Goal: Navigation & Orientation: Find specific page/section

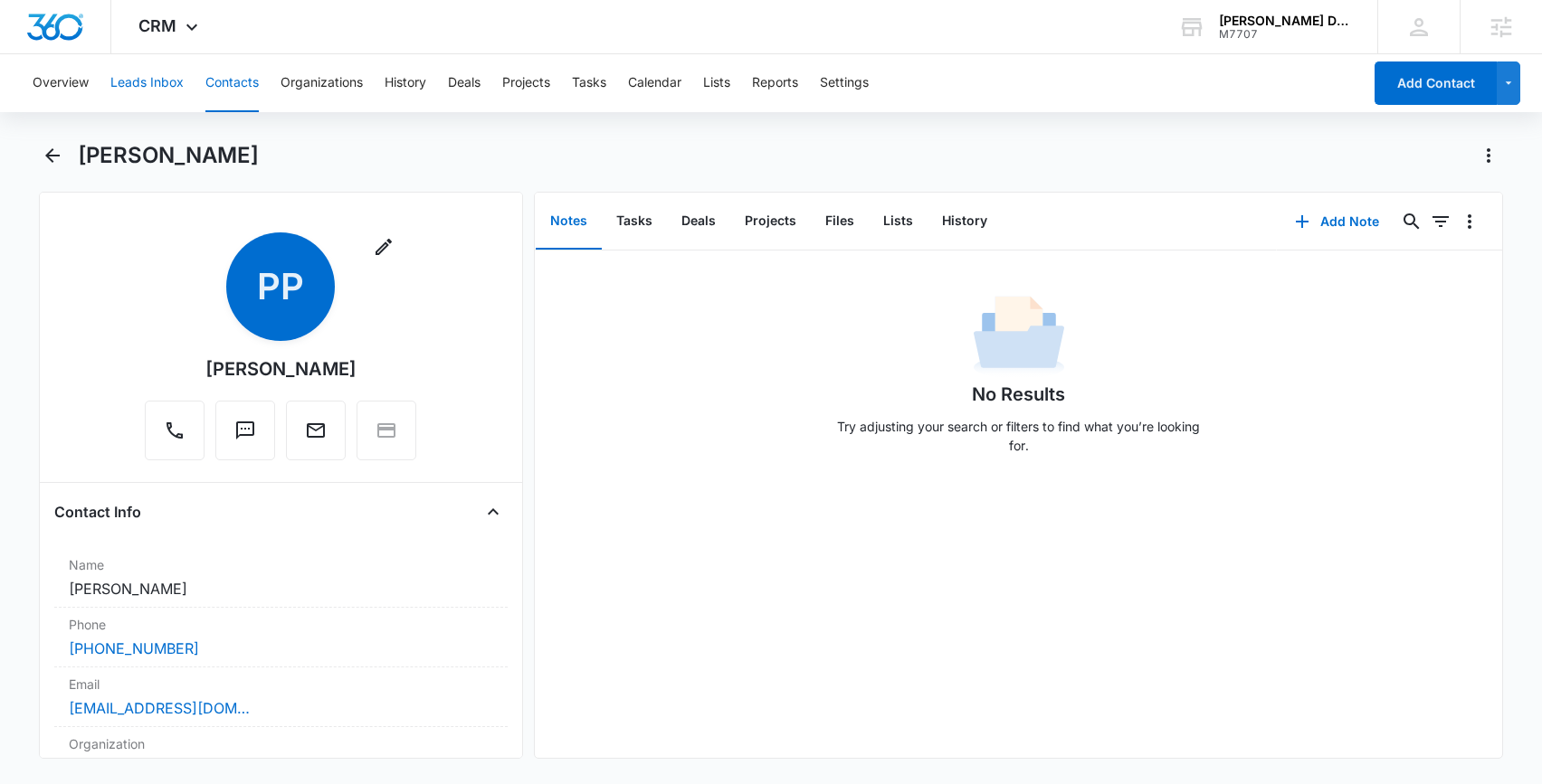
click at [160, 71] on button "Leads Inbox" at bounding box center [147, 82] width 73 height 58
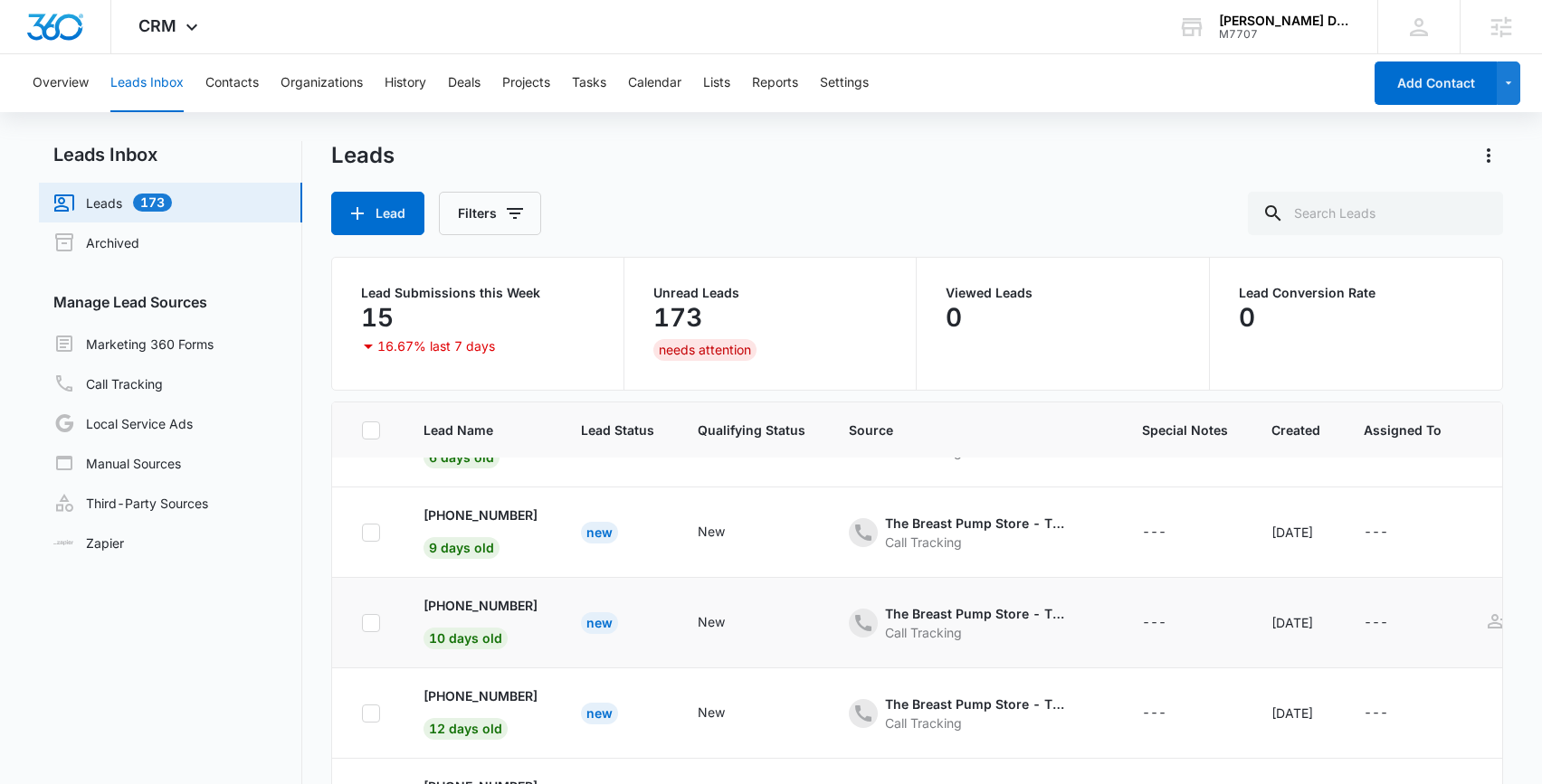
scroll to position [143, 0]
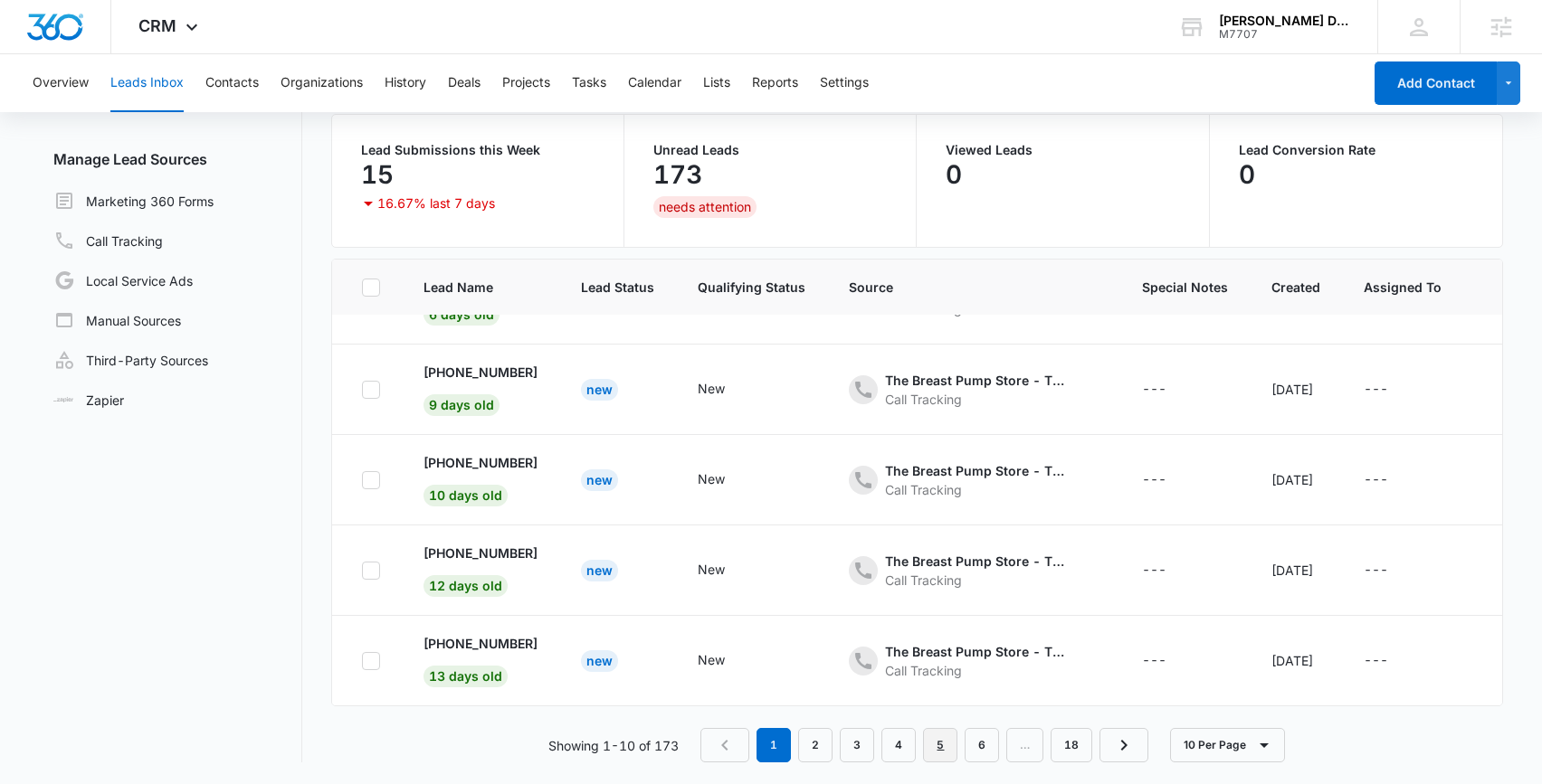
click at [931, 739] on link "5" at bounding box center [941, 746] width 35 height 35
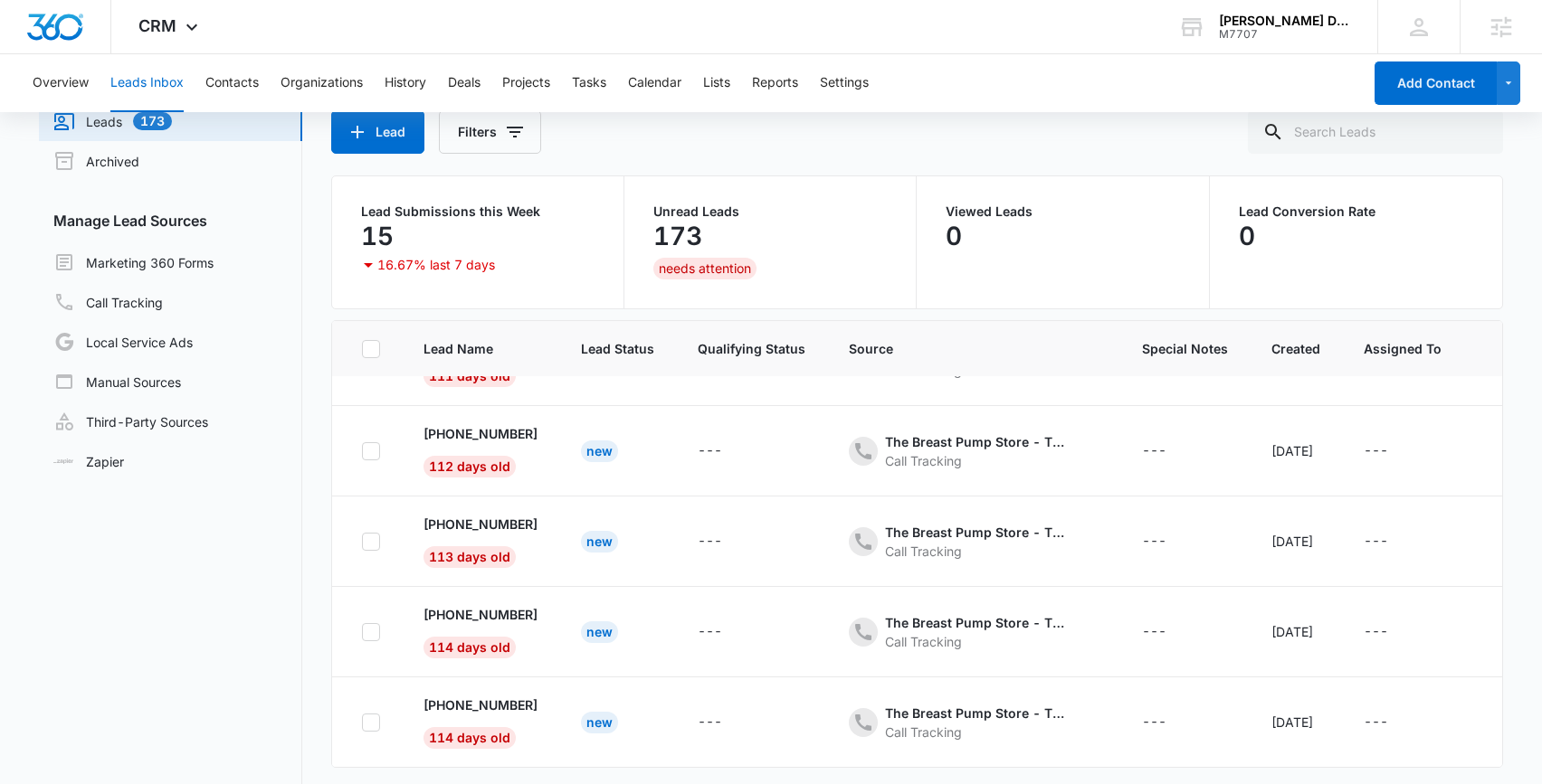
scroll to position [85, 0]
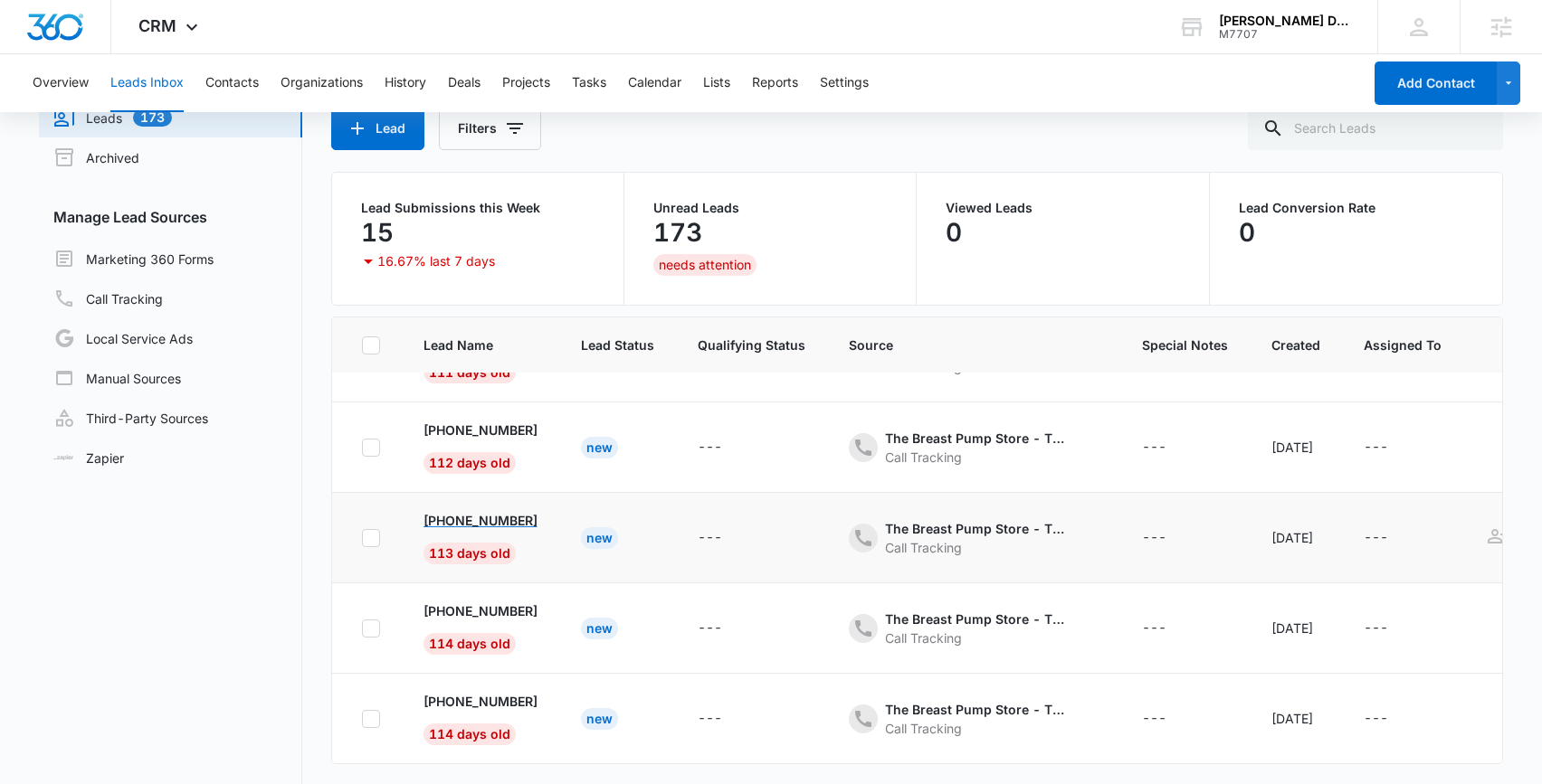
click at [514, 515] on p "[PHONE_NUMBER]" at bounding box center [480, 521] width 114 height 19
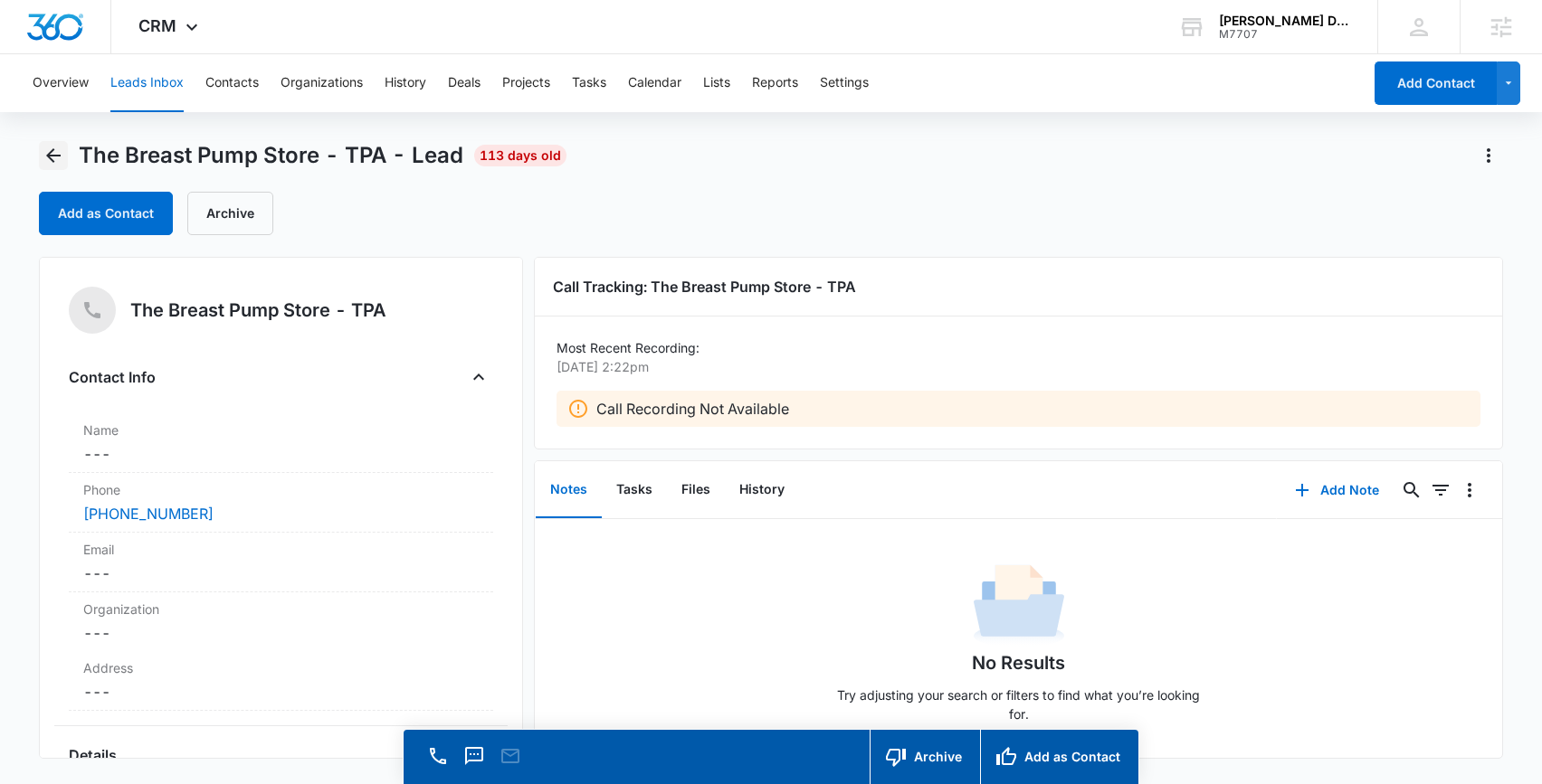
click at [54, 156] on icon "Back" at bounding box center [53, 156] width 22 height 22
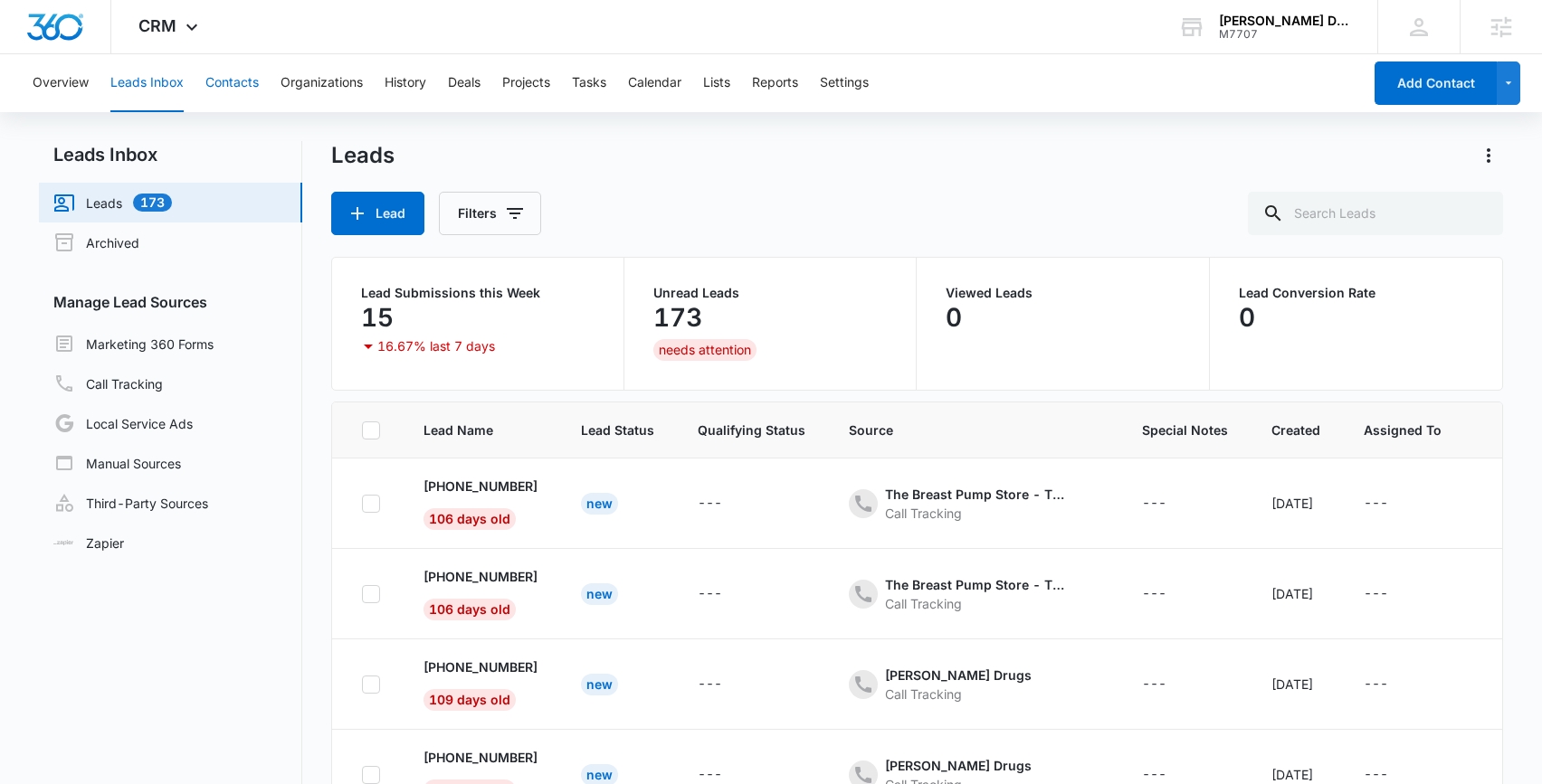
scroll to position [514, 0]
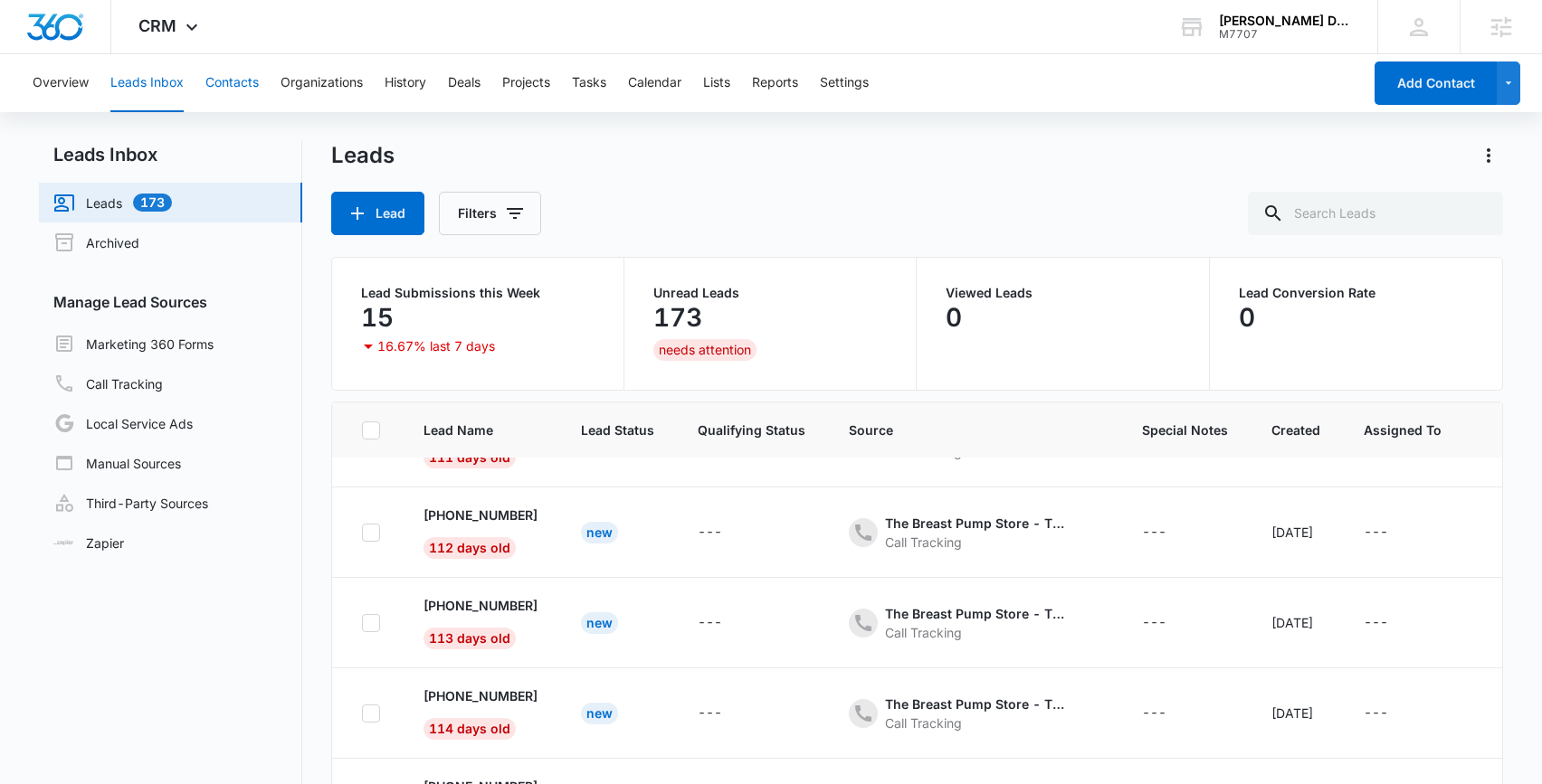
click at [211, 78] on button "Contacts" at bounding box center [232, 82] width 53 height 58
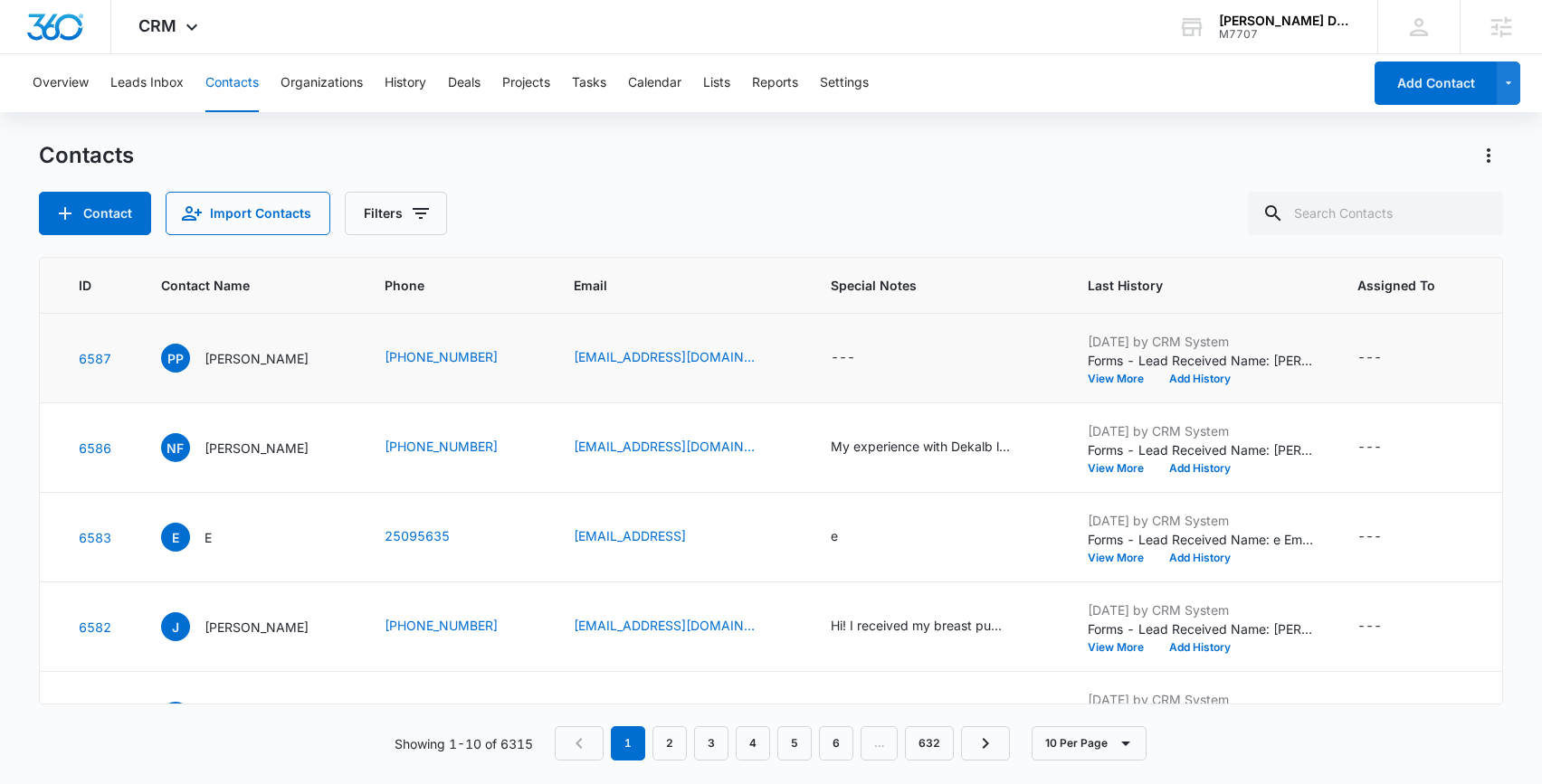
scroll to position [0, 53]
click at [231, 353] on p "[PERSON_NAME]" at bounding box center [255, 359] width 104 height 19
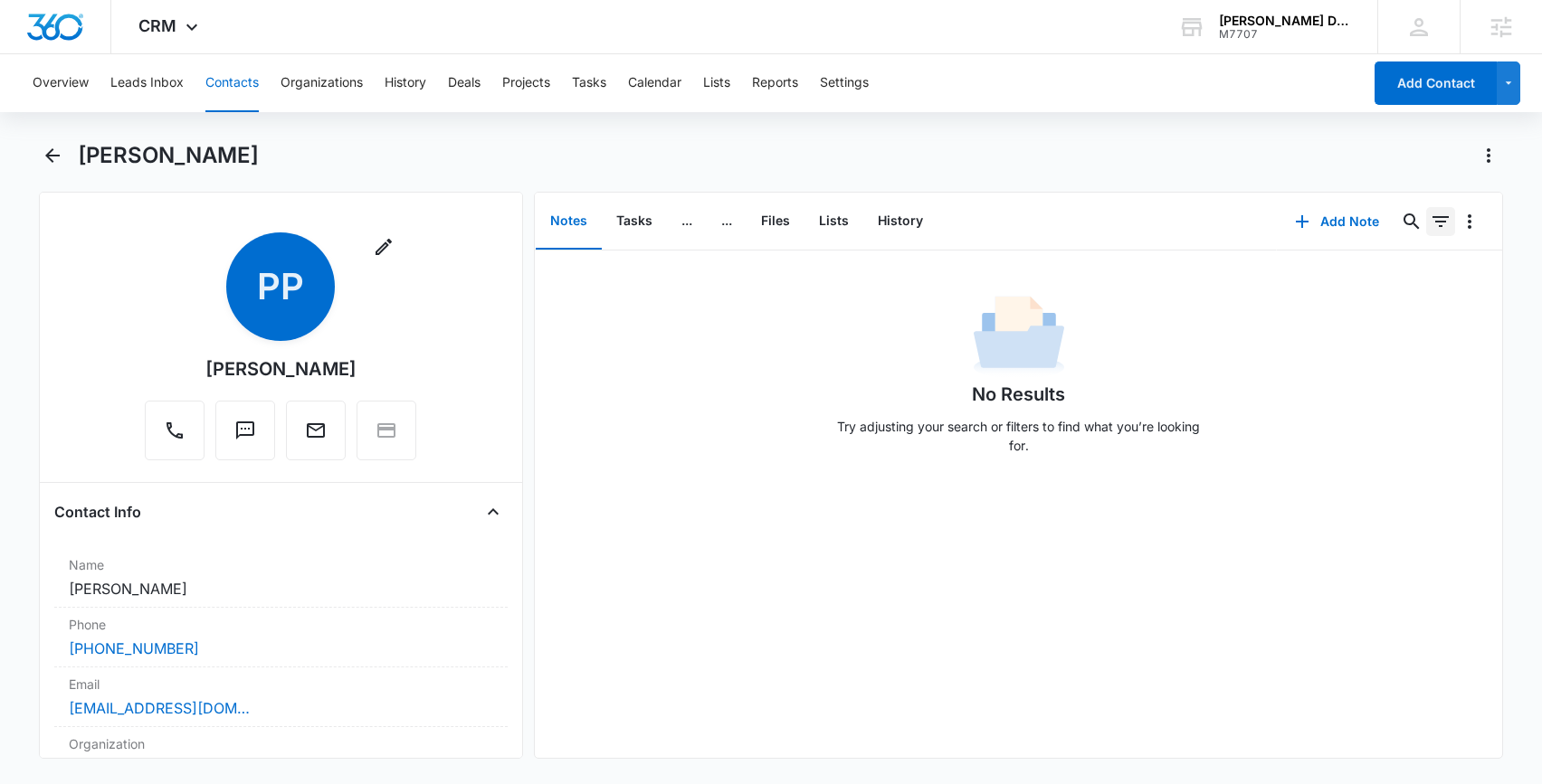
click at [1438, 223] on icon "Filters" at bounding box center [1440, 221] width 22 height 22
click at [1083, 221] on div "Notes Tasks ... ... Files Lists History" at bounding box center [905, 221] width 742 height 58
